Goal: Task Accomplishment & Management: Manage account settings

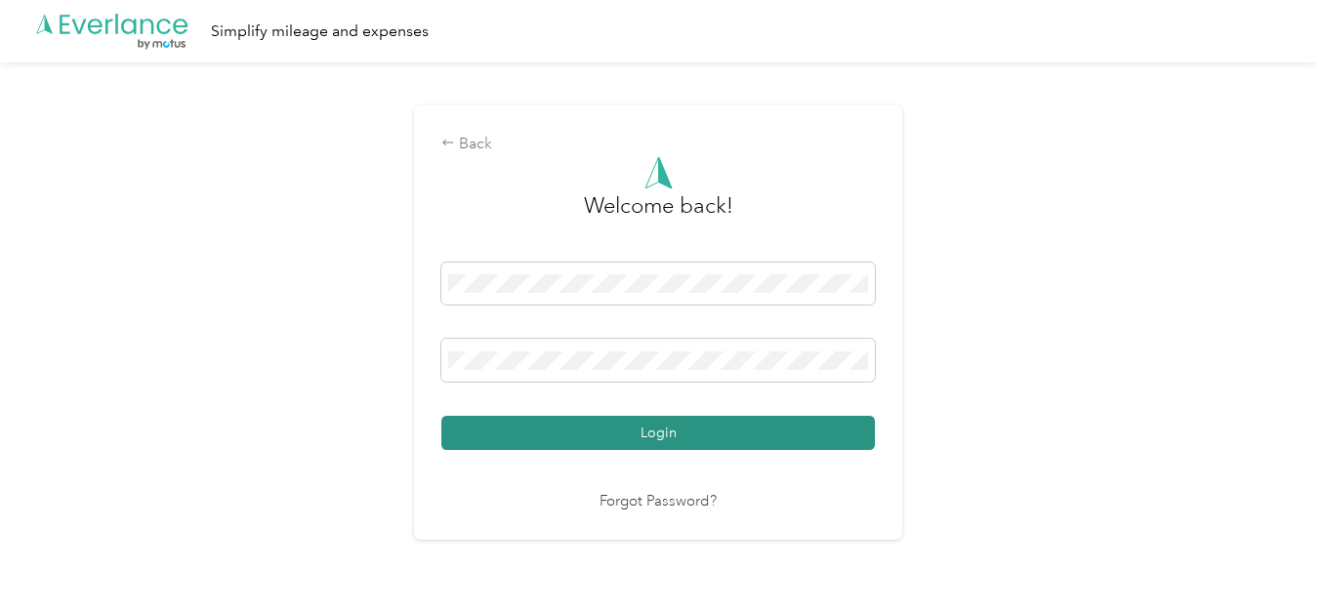
click at [556, 422] on button "Login" at bounding box center [658, 433] width 434 height 34
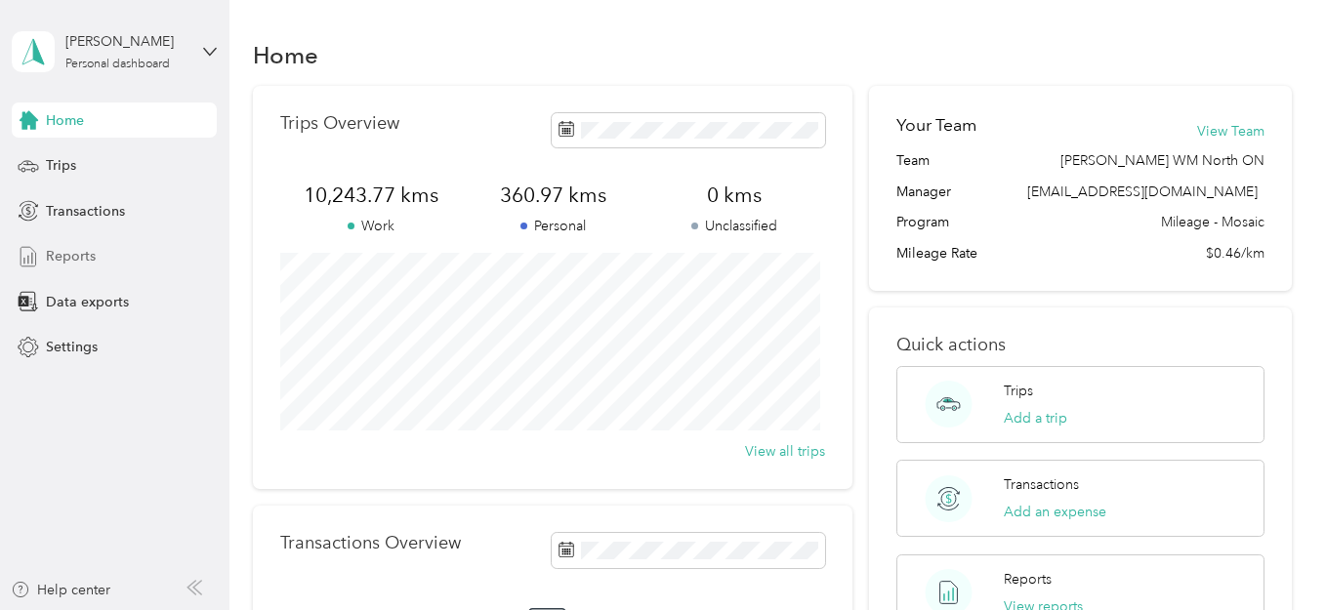
click at [65, 252] on span "Reports" at bounding box center [71, 256] width 50 height 21
